Goal: Check status: Check status

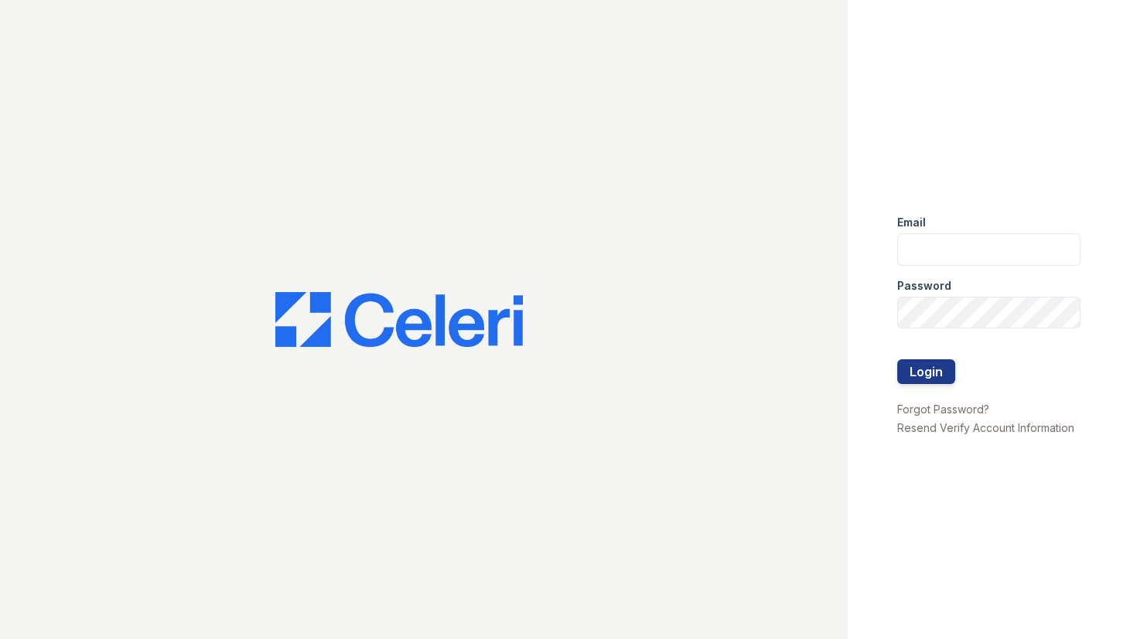
type input "lyndon2@cafmanagement.com"
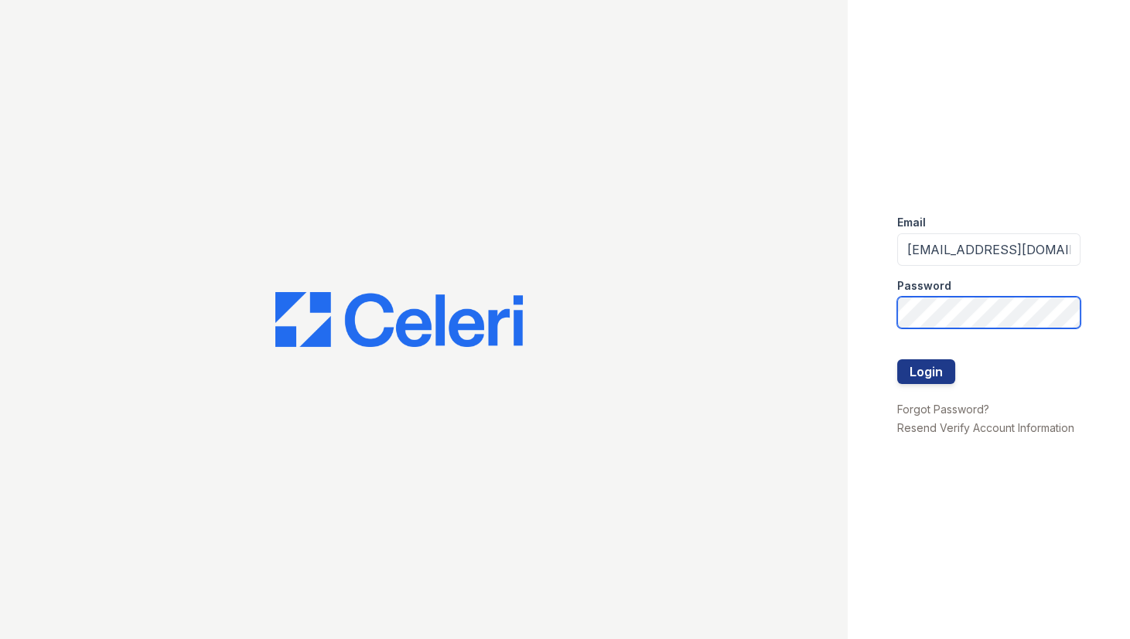
click at [951, 353] on form "Email lyndon2@cafmanagement.com Password Login" at bounding box center [988, 302] width 183 height 198
click at [840, 307] on div at bounding box center [423, 319] width 847 height 639
click at [929, 377] on button "Login" at bounding box center [926, 372] width 58 height 25
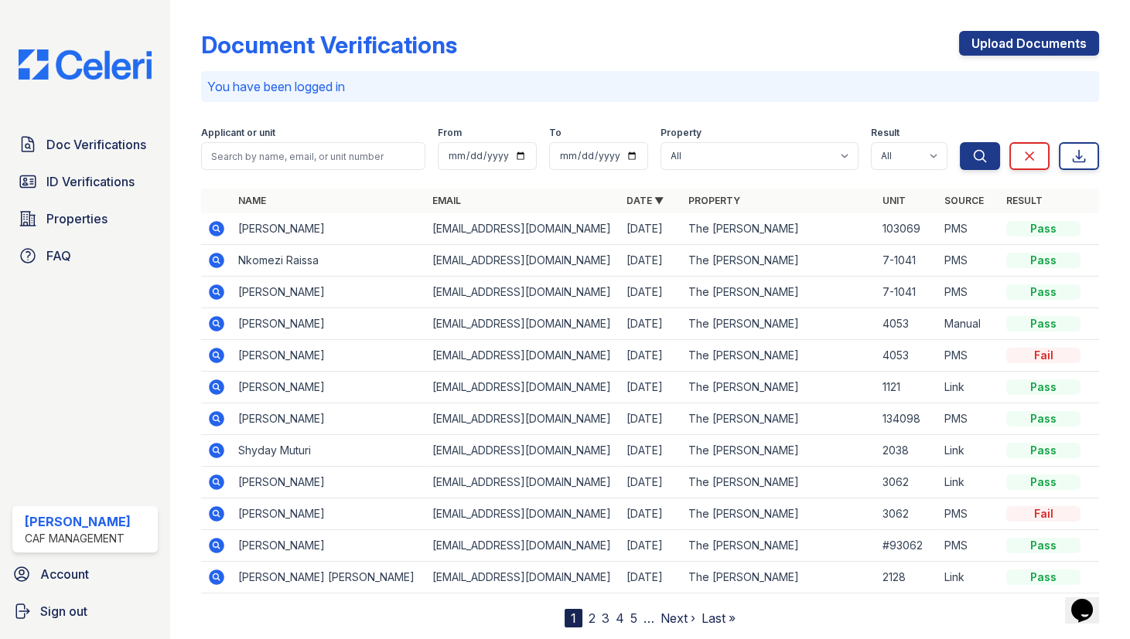
click at [216, 448] on icon at bounding box center [215, 450] width 4 height 4
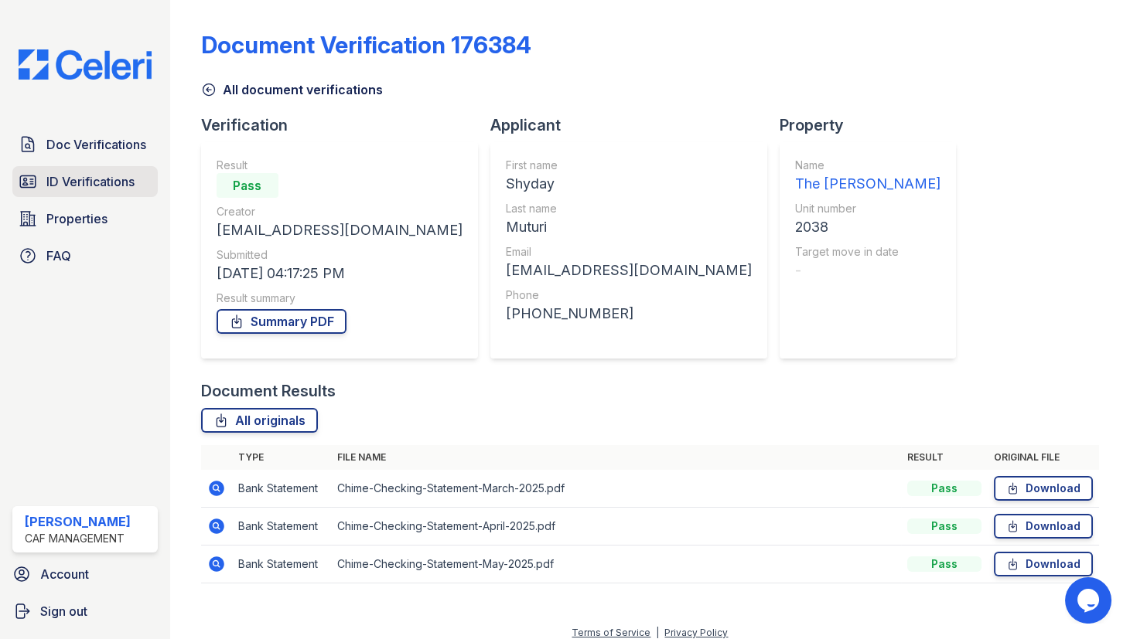
click at [135, 184] on span "ID Verifications" at bounding box center [90, 181] width 88 height 19
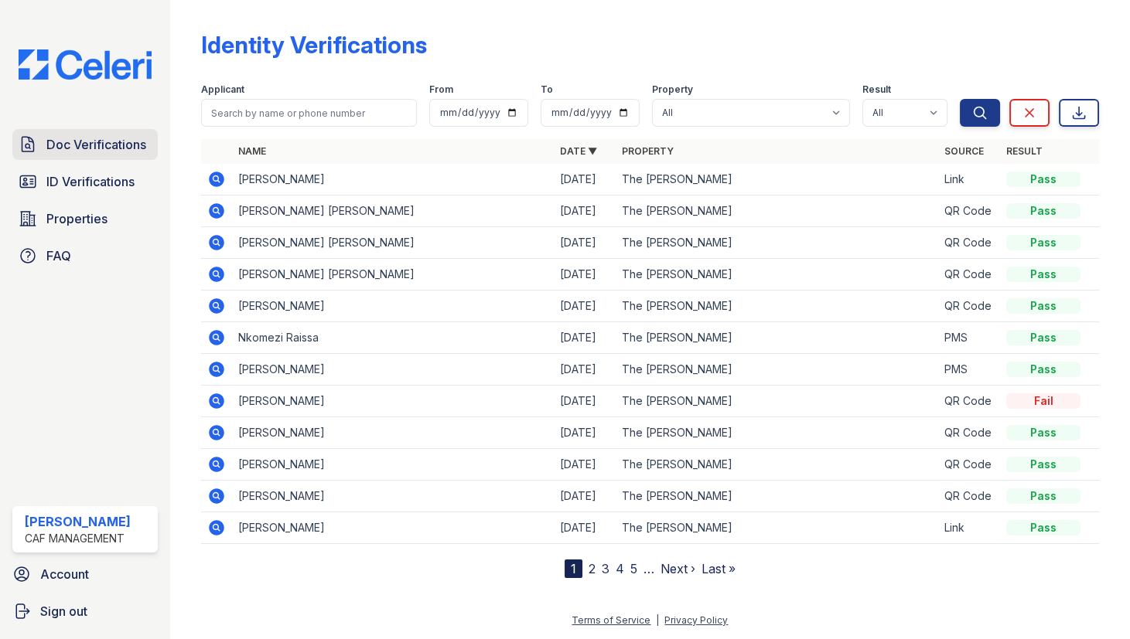
click at [111, 153] on span "Doc Verifications" at bounding box center [96, 144] width 100 height 19
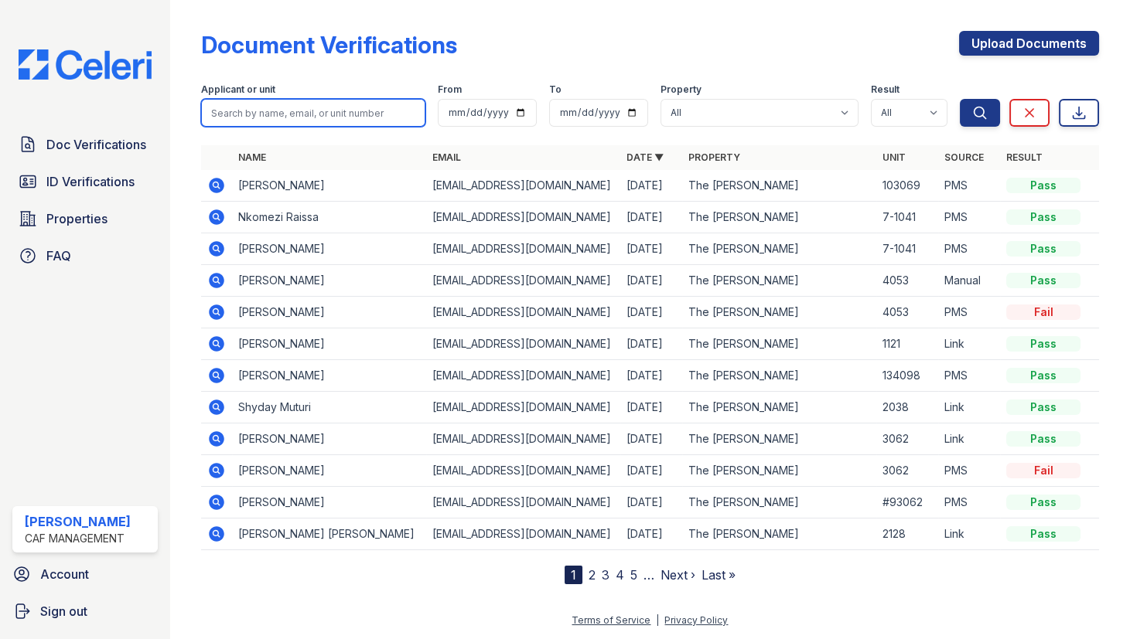
click at [312, 114] on input "search" at bounding box center [313, 113] width 224 height 28
paste input "shyday"
type input "shyday"
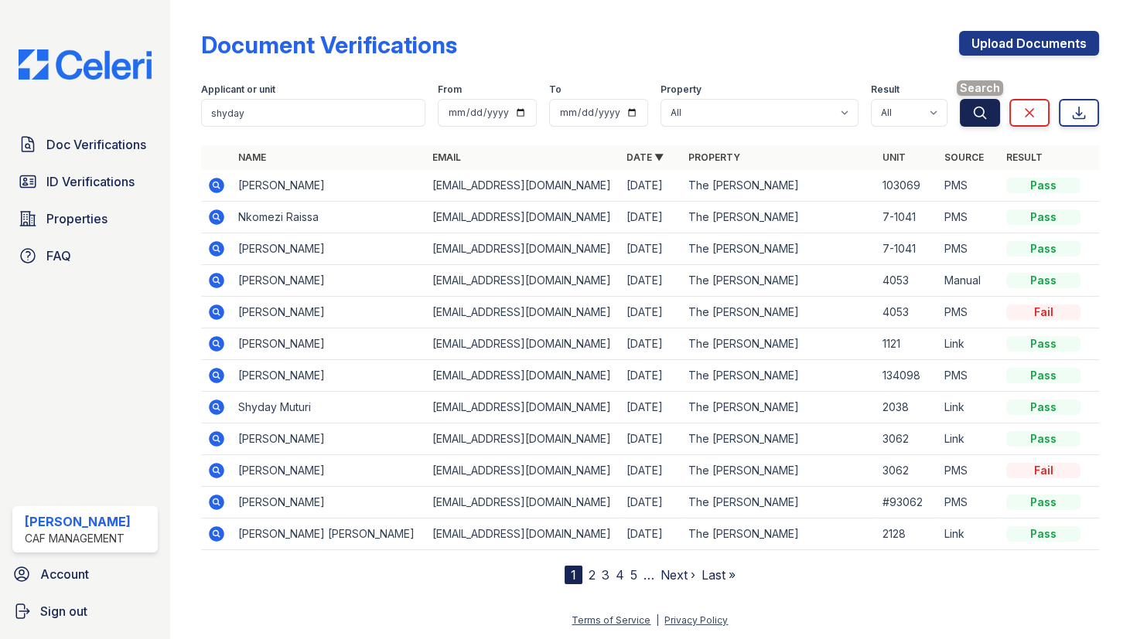
click at [961, 102] on button "Search" at bounding box center [980, 113] width 40 height 28
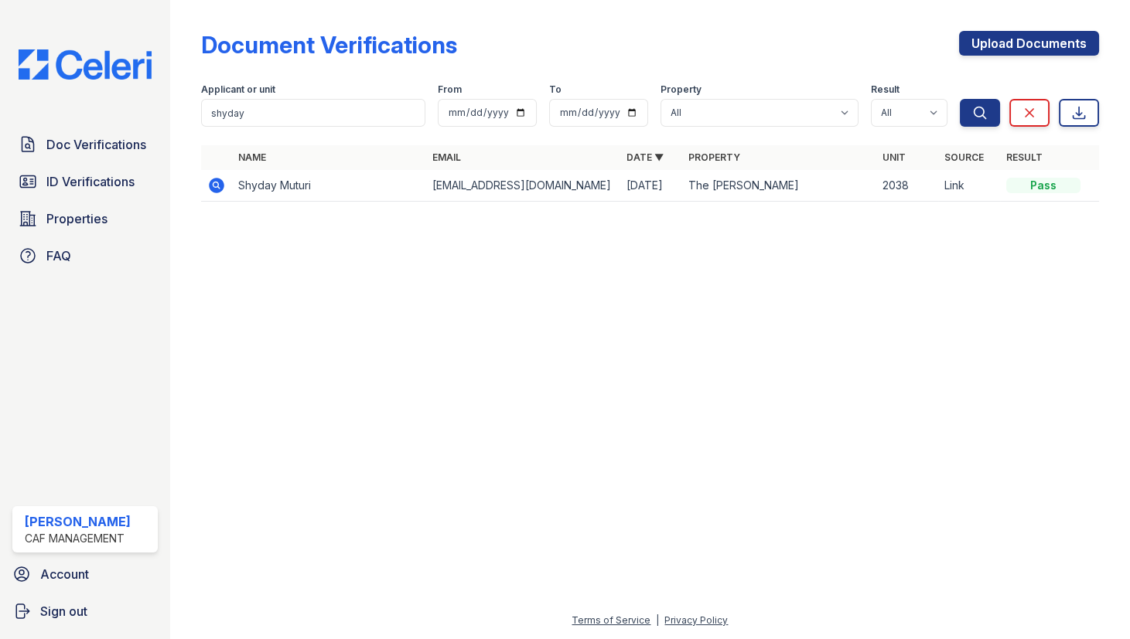
click at [216, 186] on icon at bounding box center [216, 185] width 19 height 19
click at [116, 178] on span "ID Verifications" at bounding box center [90, 181] width 88 height 19
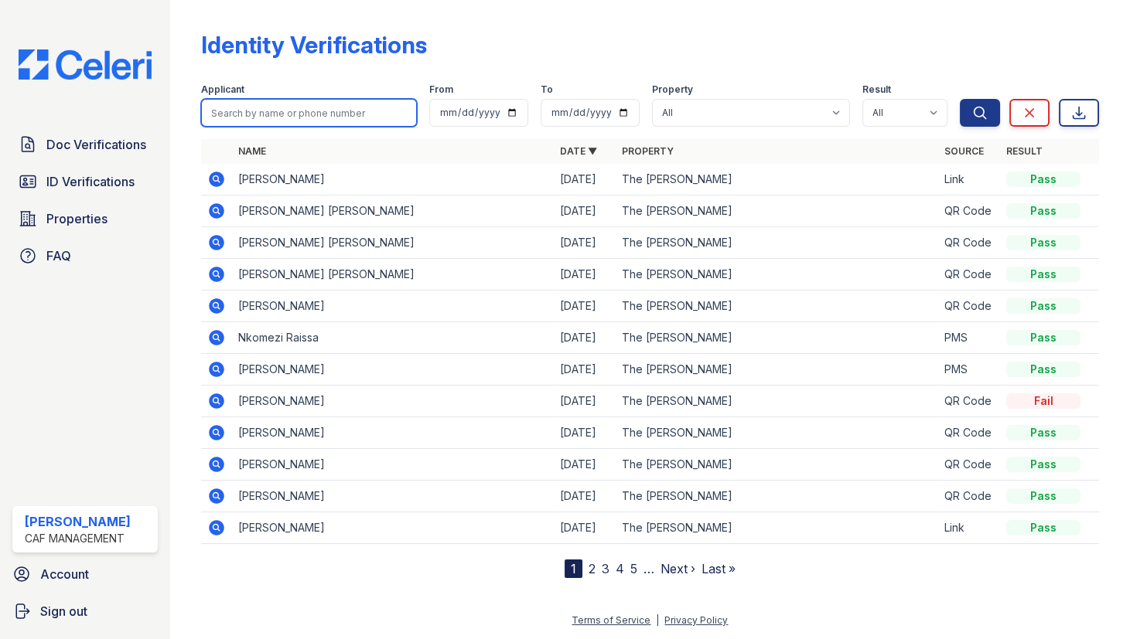
click at [271, 115] on input "search" at bounding box center [309, 113] width 216 height 28
paste input "shyday"
type input "shyday"
click at [979, 118] on icon "submit" at bounding box center [979, 112] width 15 height 15
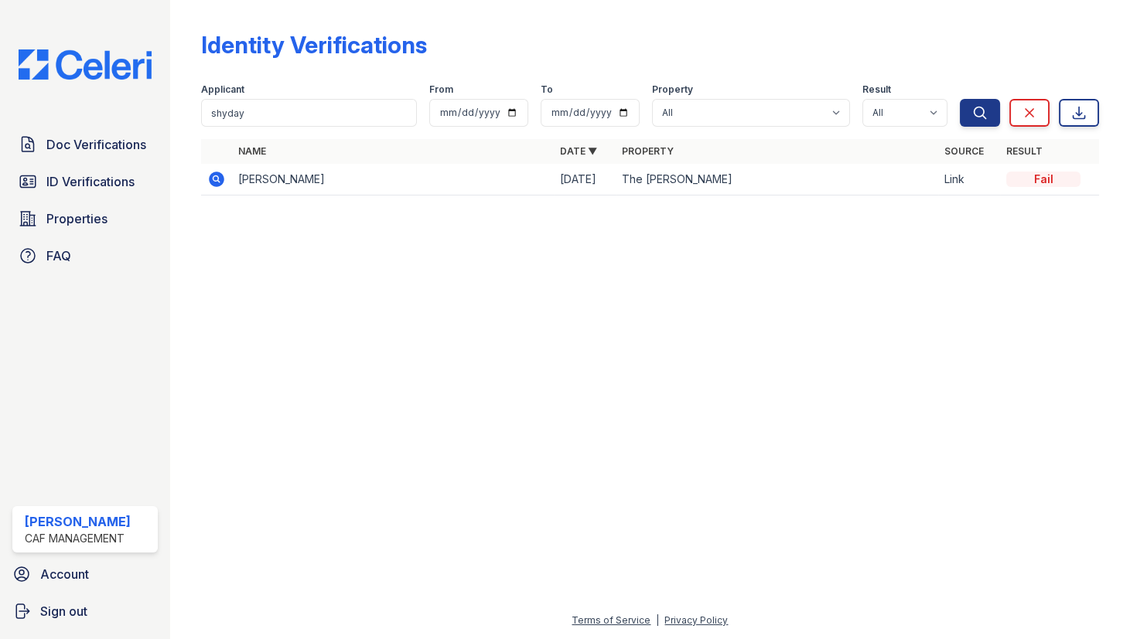
click at [216, 177] on icon at bounding box center [215, 178] width 4 height 4
